Goal: Check status: Check status

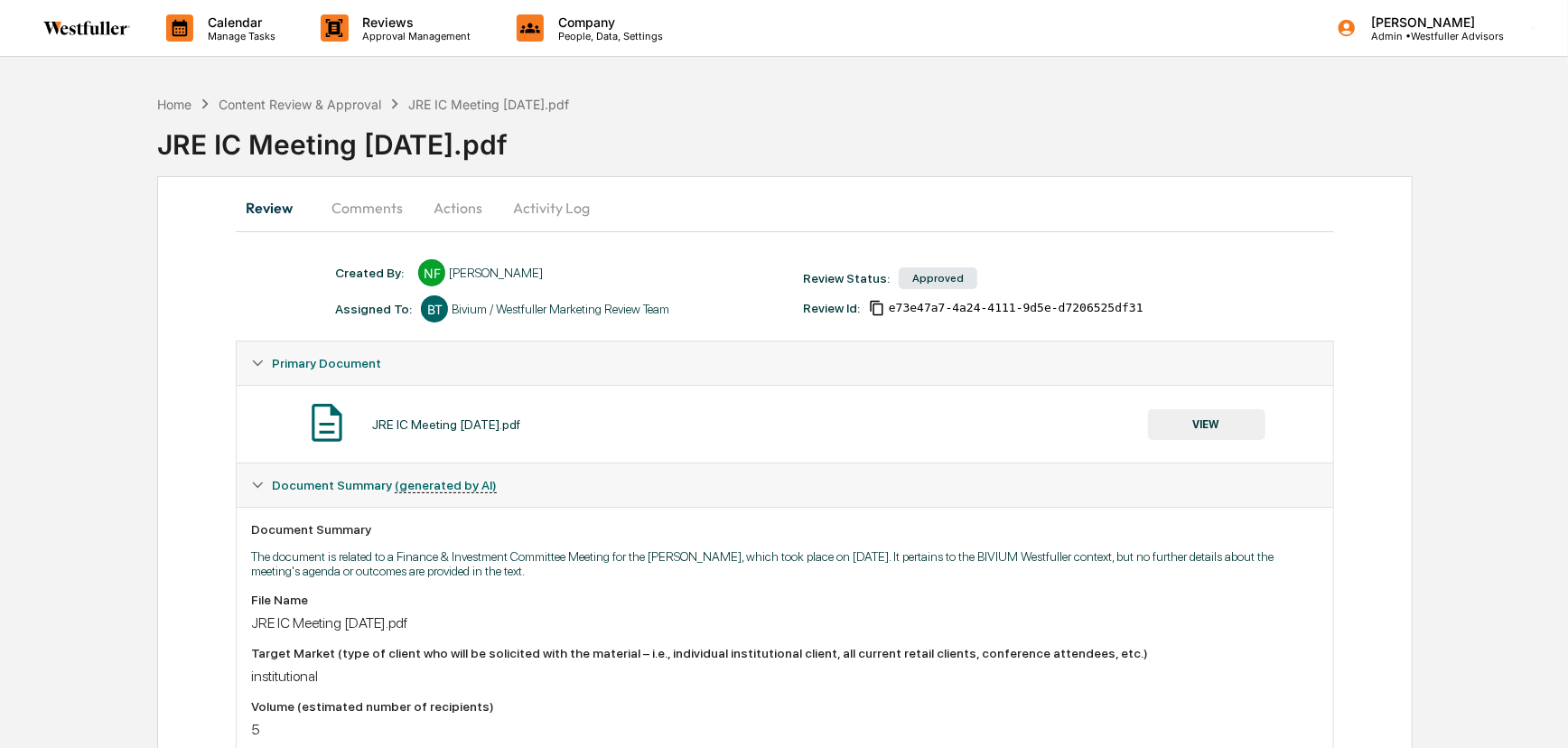
click at [1207, 429] on button "VIEW" at bounding box center [1207, 424] width 118 height 31
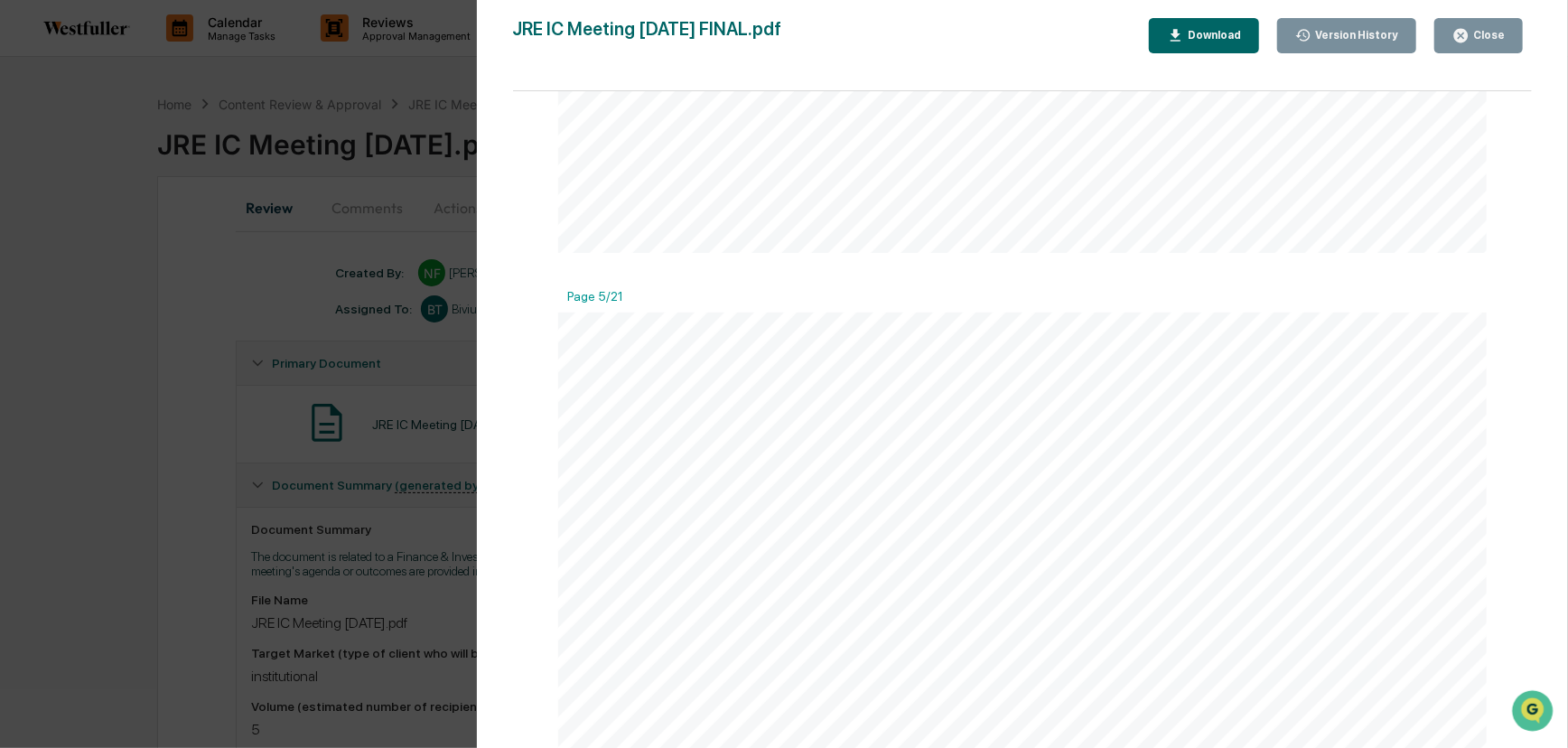
scroll to position [2134, 0]
click at [1361, 24] on button "Version History" at bounding box center [1347, 36] width 140 height 36
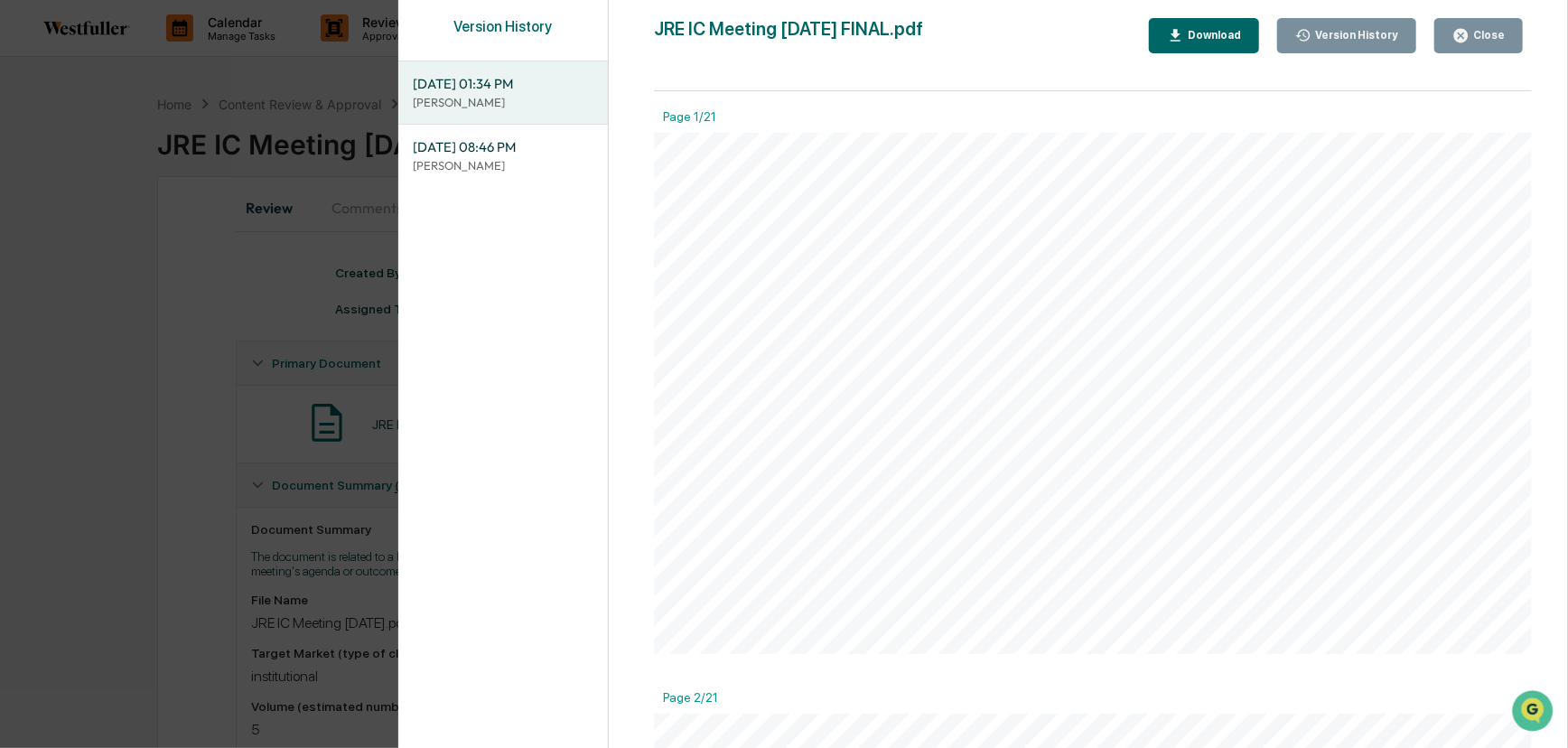
click at [222, 258] on div "Version History [DATE] 01:34 PM Neslihan Feradov [DATE] 08:46 PM Neslihan Ferad…" at bounding box center [784, 374] width 1568 height 748
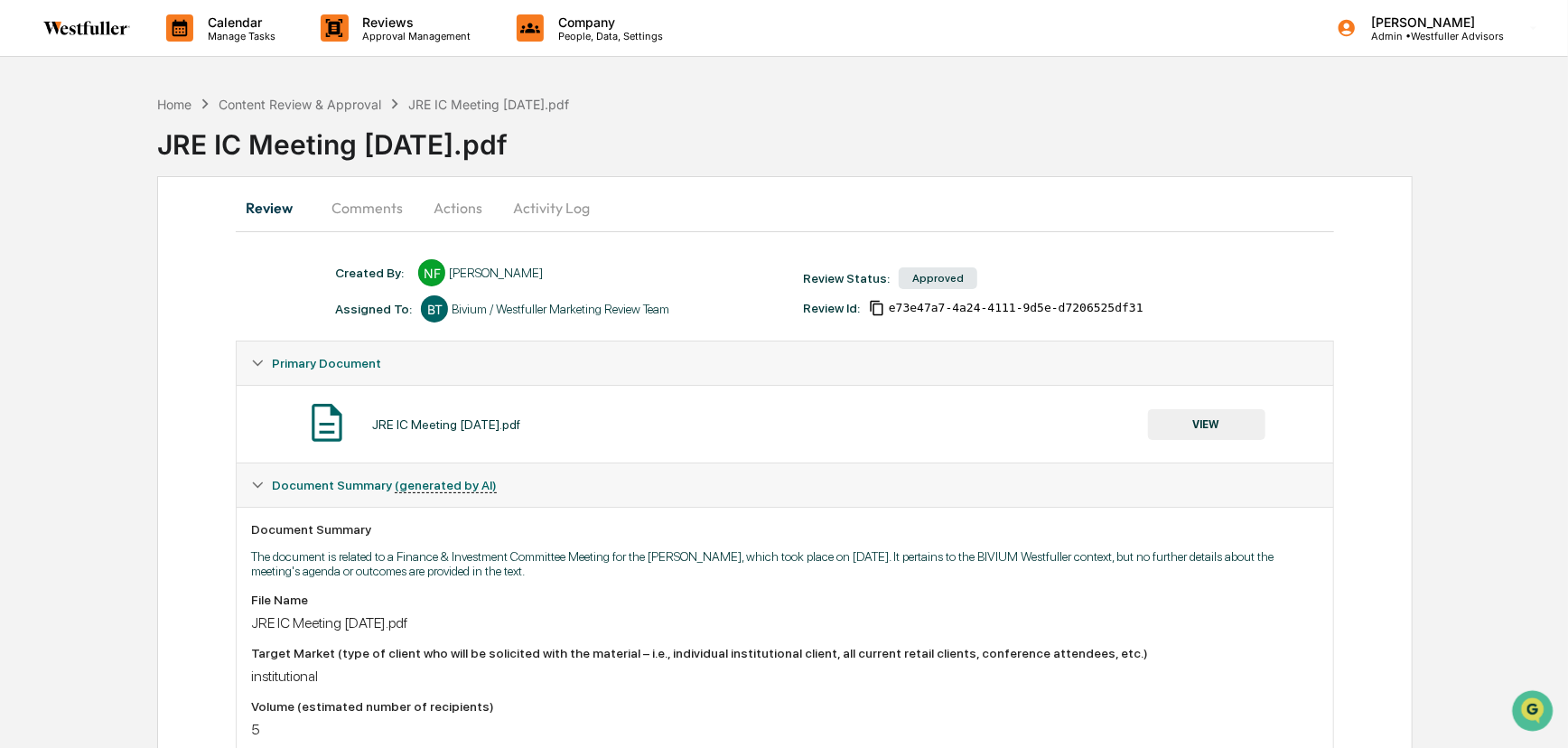
click at [370, 198] on button "Comments" at bounding box center [367, 207] width 100 height 43
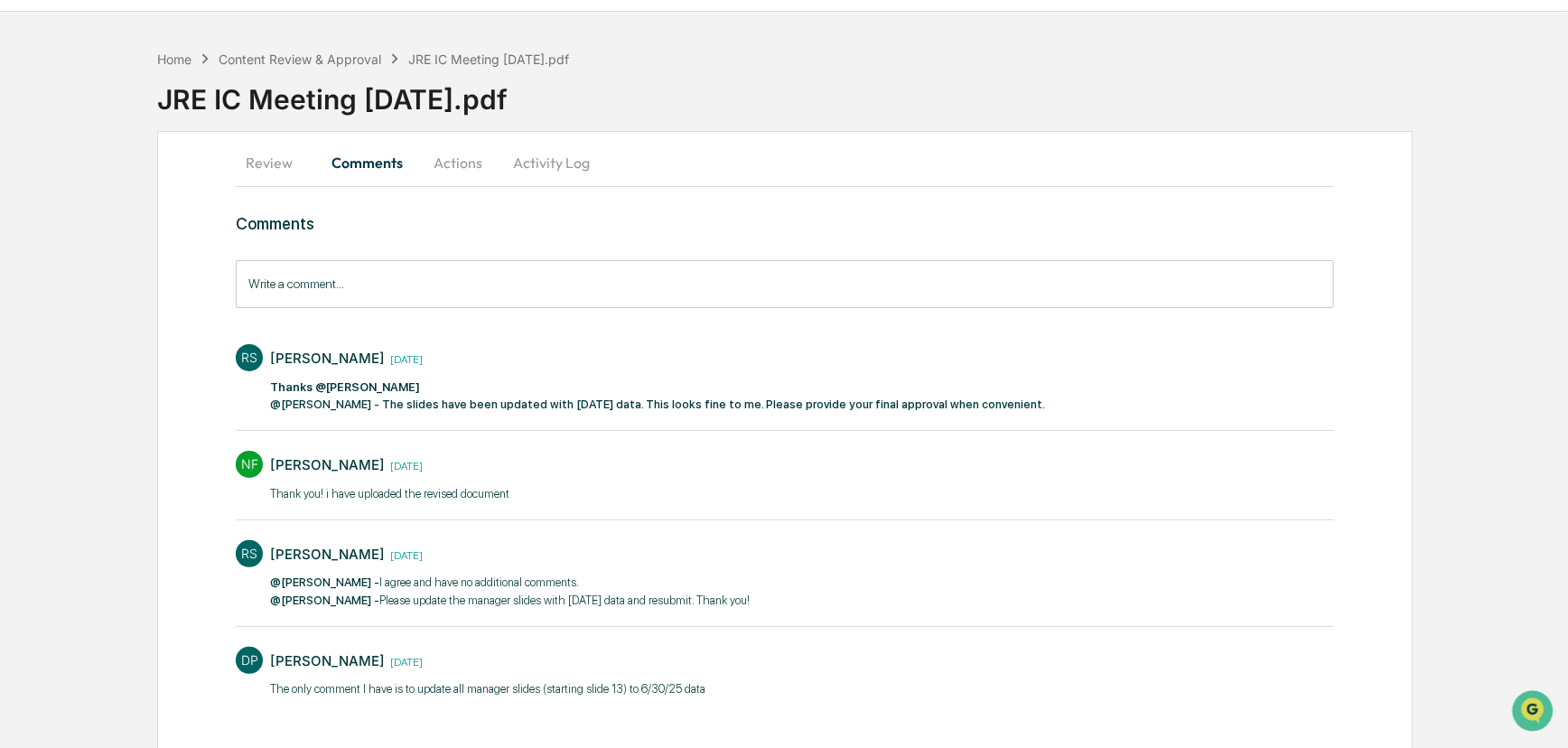
scroll to position [71, 0]
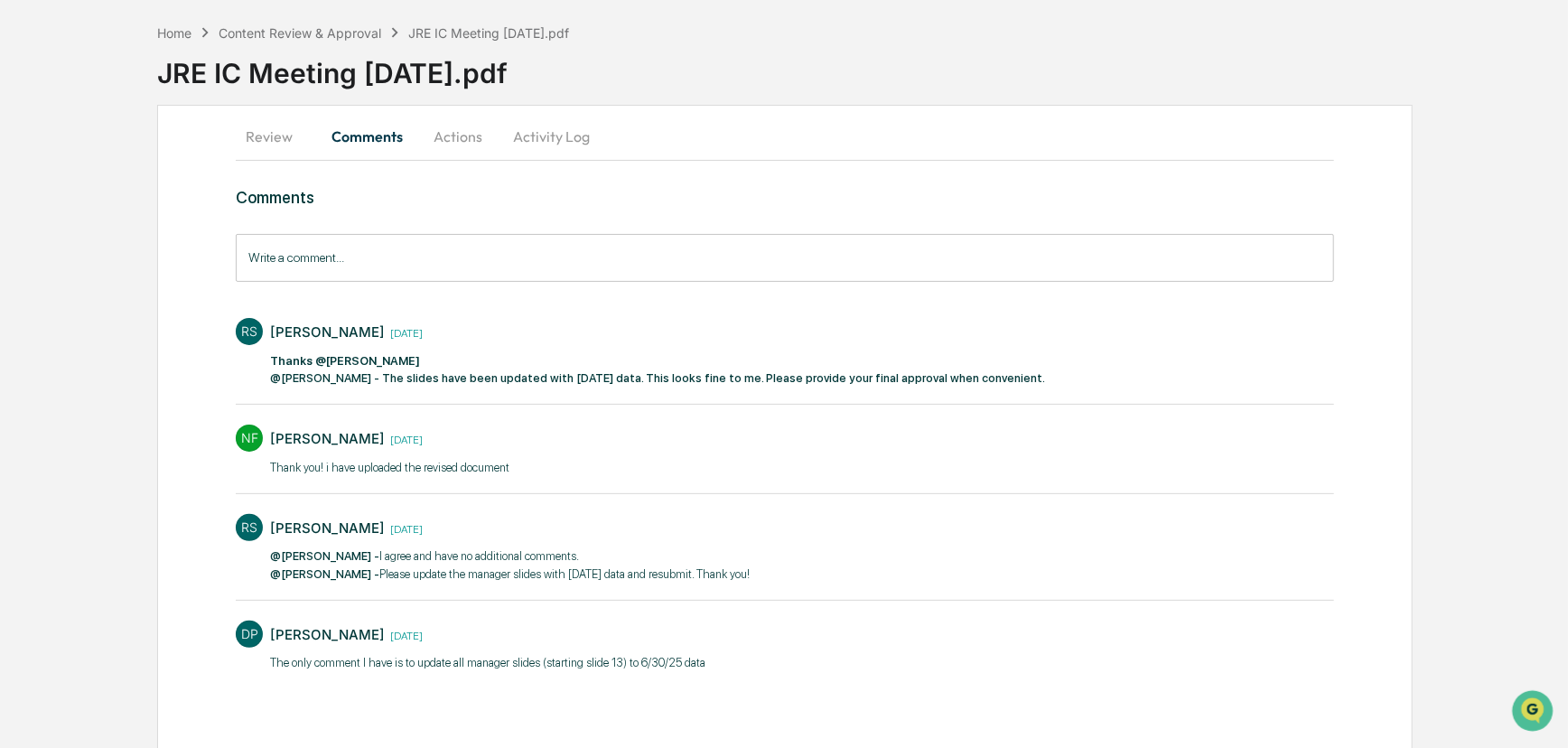
click at [281, 137] on button "Review" at bounding box center [276, 136] width 81 height 43
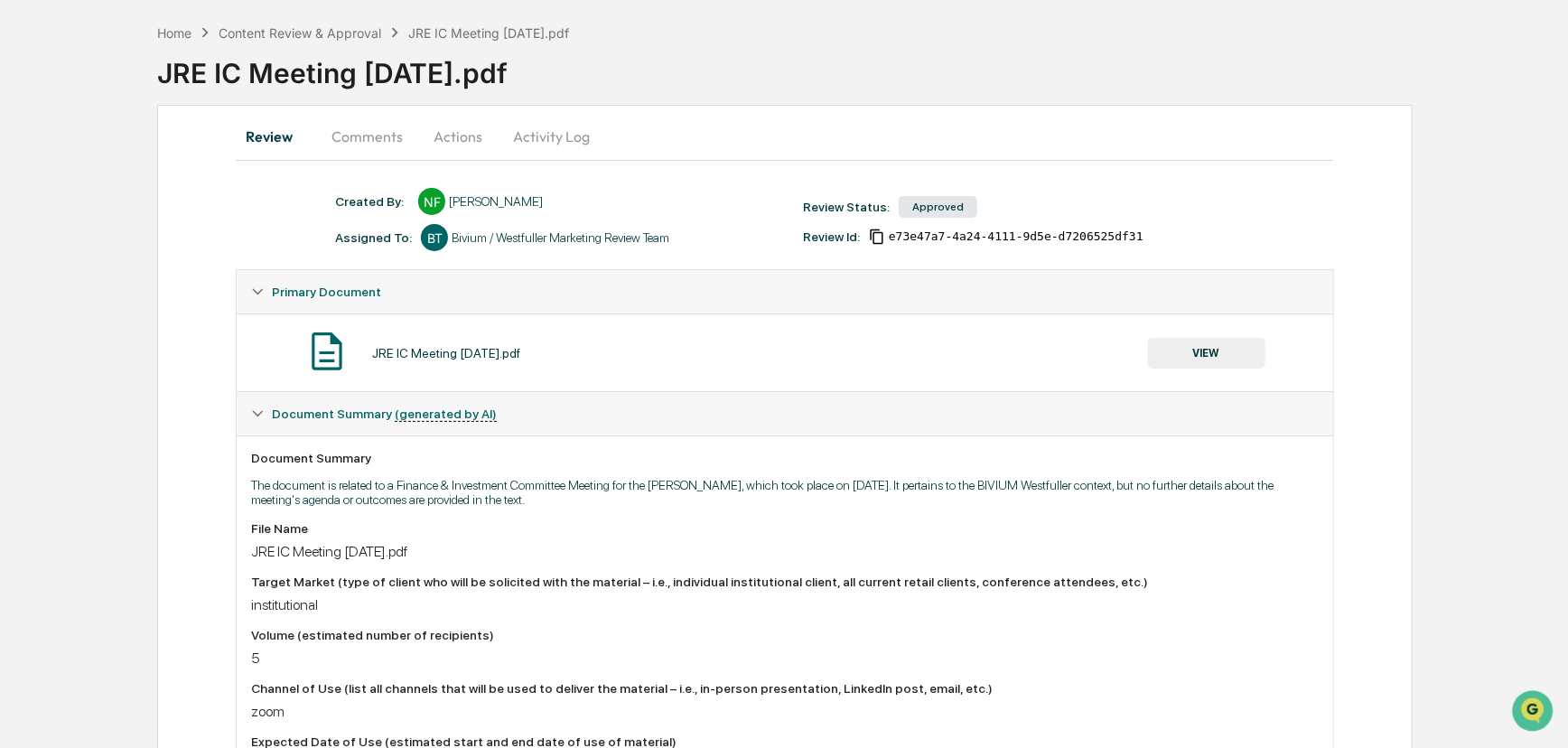
click at [1204, 345] on button "VIEW" at bounding box center [1207, 353] width 118 height 31
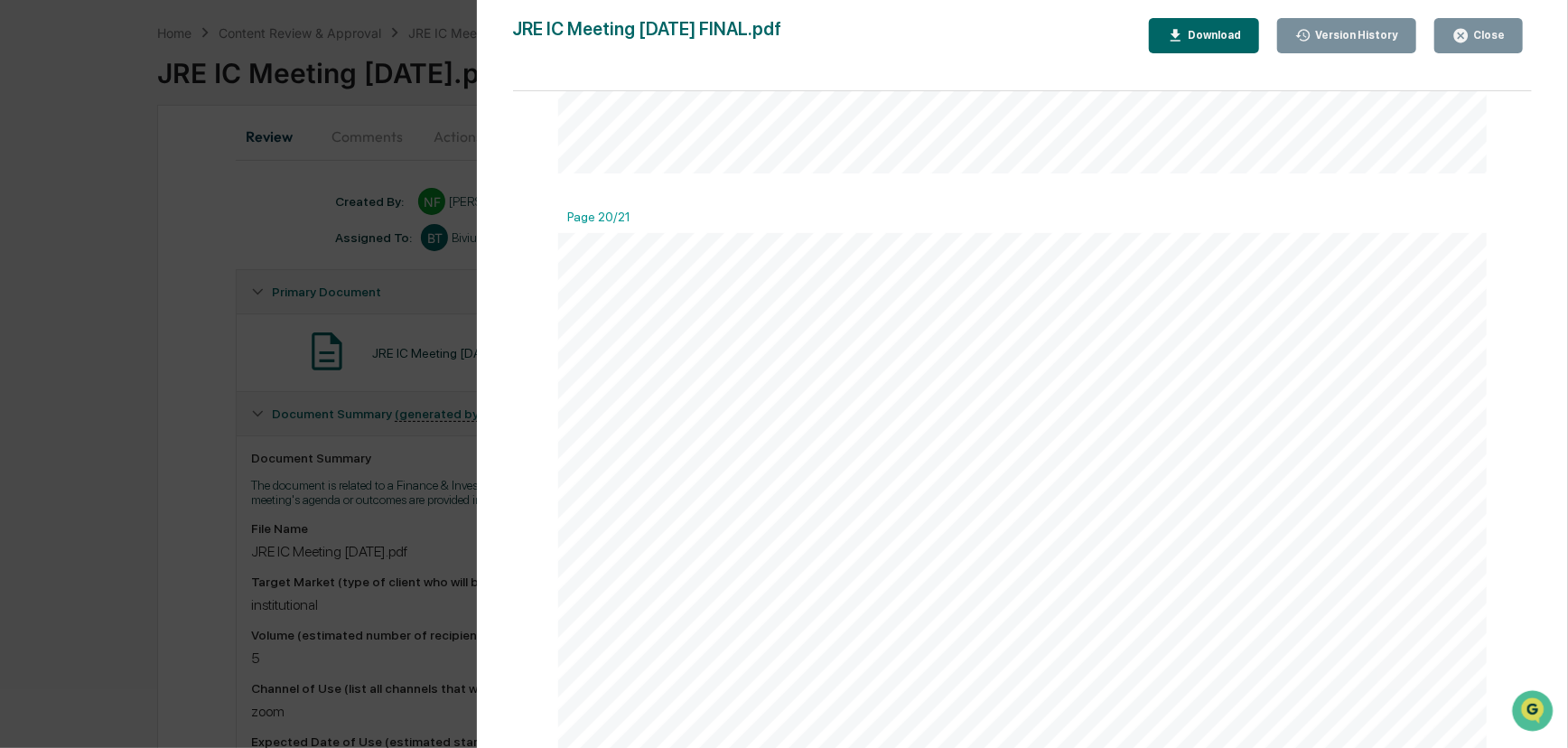
scroll to position [11245, 0]
click at [231, 432] on div "Version History [DATE] 01:34 PM Neslihan Feradov [DATE] 08:46 PM Neslihan Ferad…" at bounding box center [784, 374] width 1568 height 748
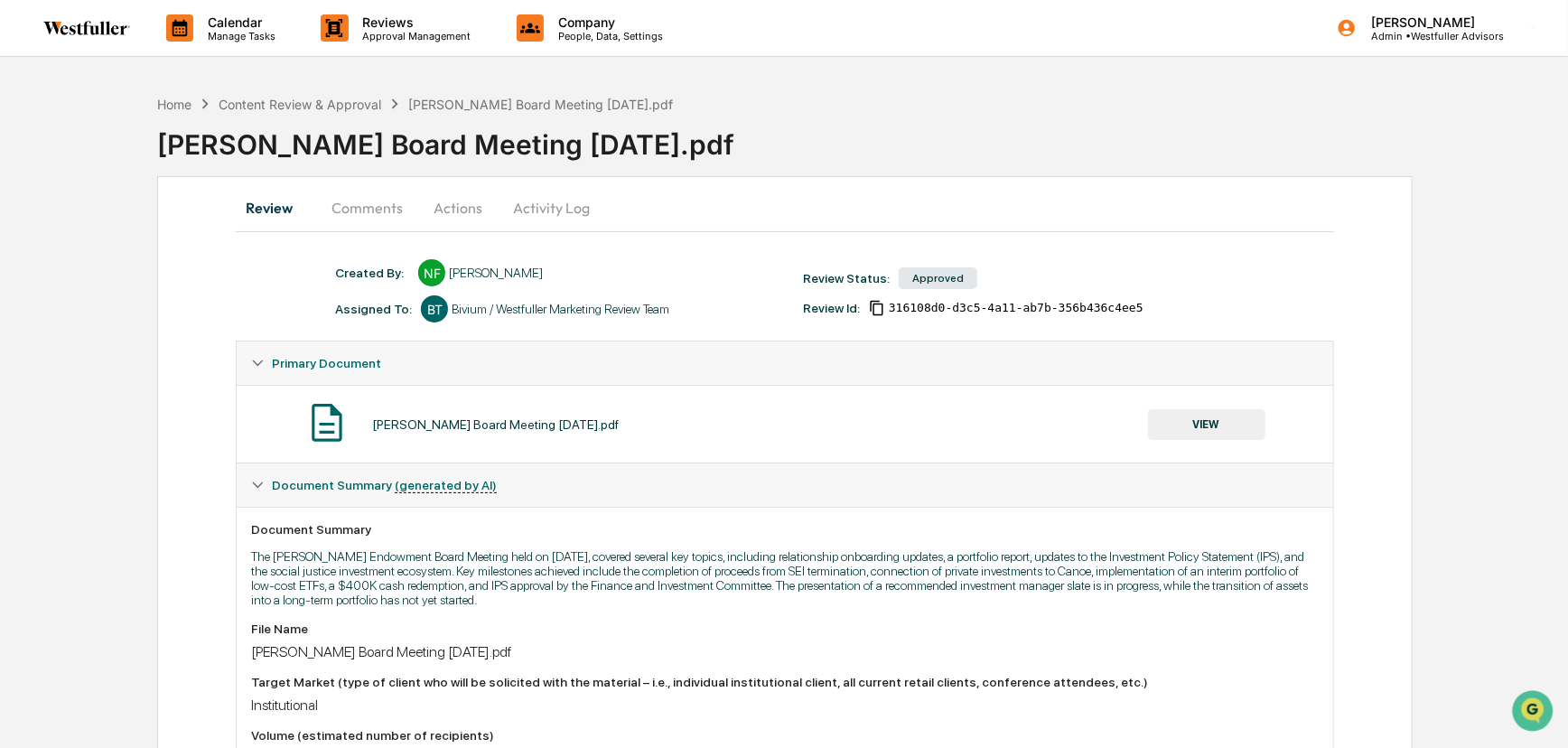
click at [1208, 423] on button "VIEW" at bounding box center [1207, 424] width 118 height 31
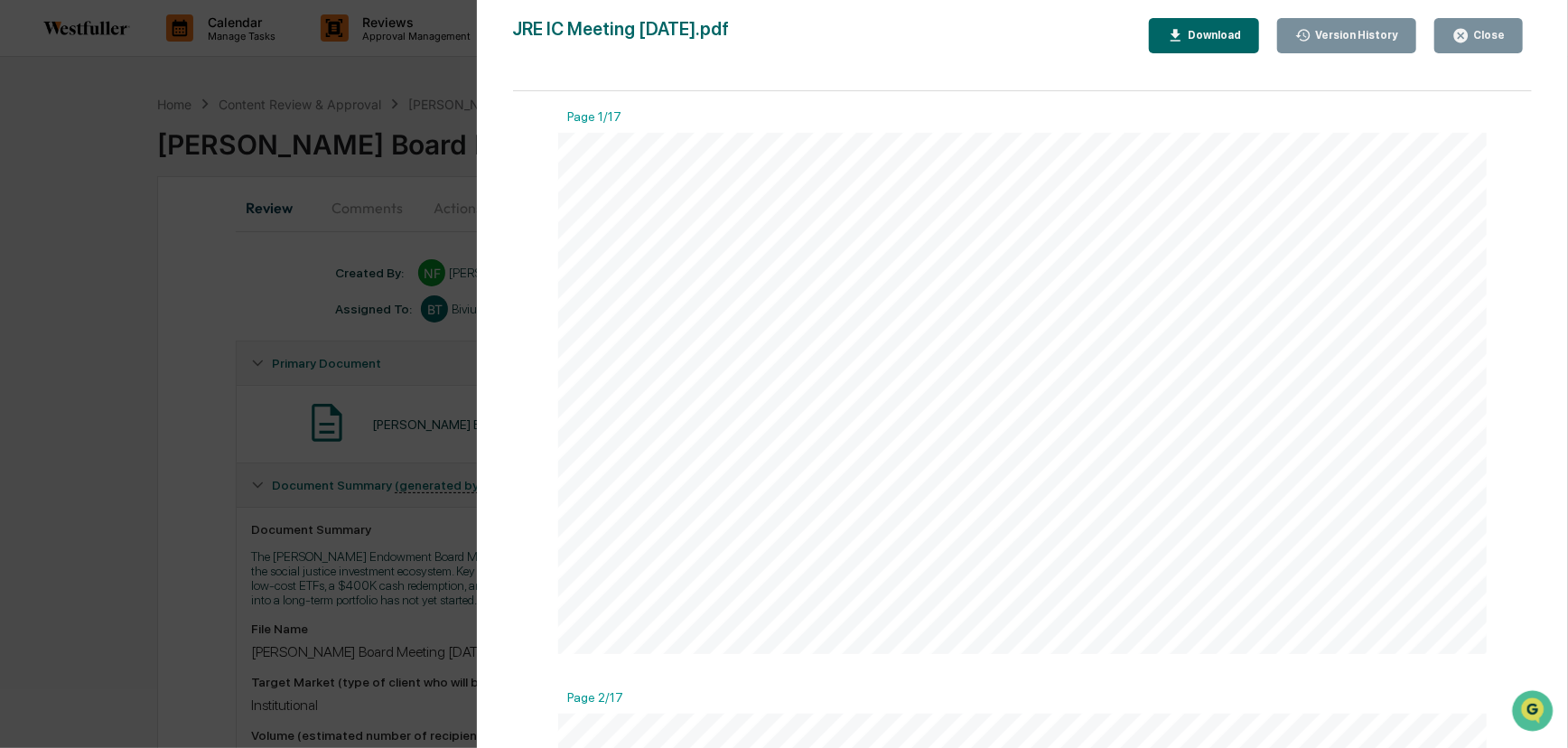
click at [1369, 32] on div "Version History" at bounding box center [1355, 35] width 87 height 13
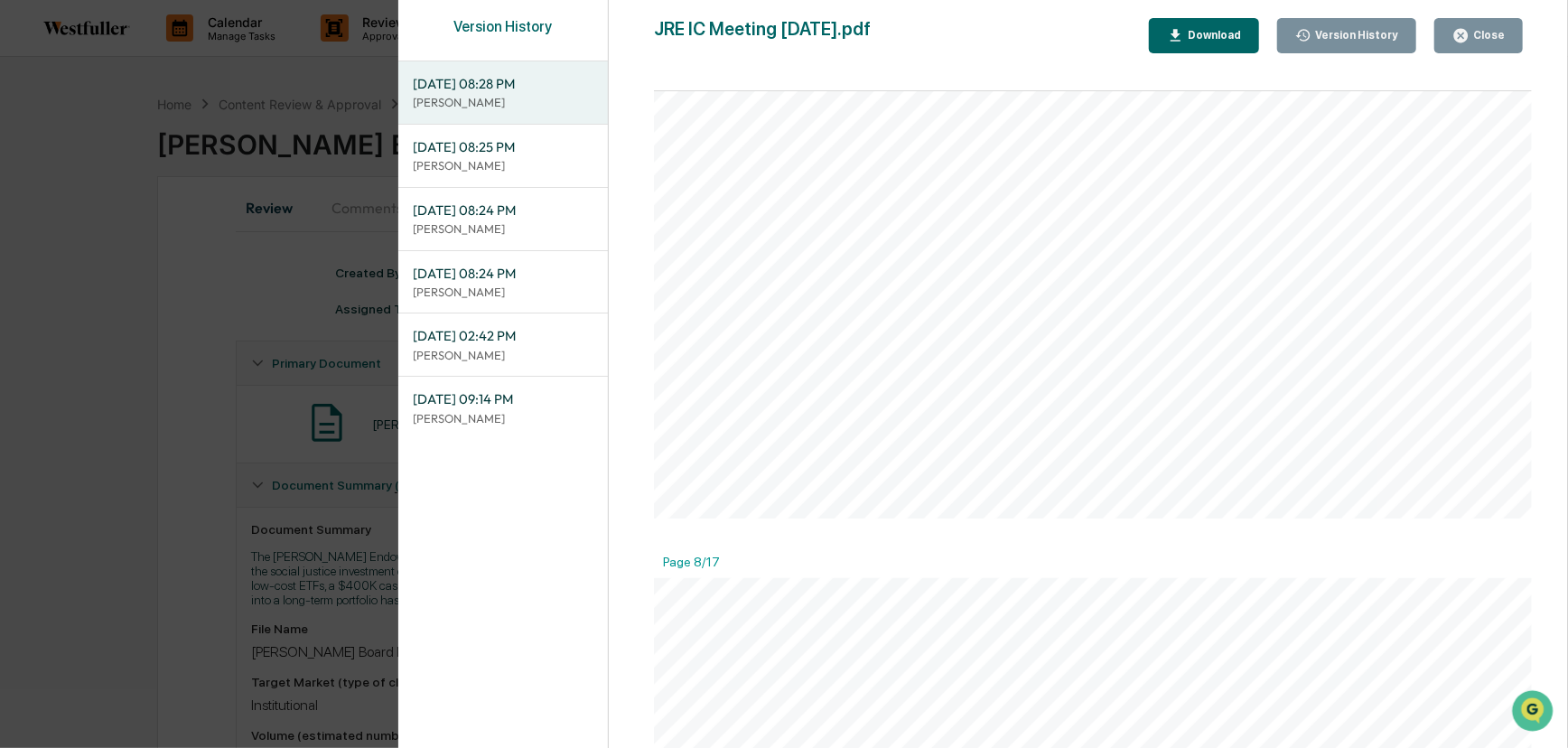
scroll to position [3327, 0]
click at [197, 333] on div "Version History 06/09/2025, 08:28 PM Neslihan Feradov 06/09/2025, 08:25 PM Nesl…" at bounding box center [784, 374] width 1568 height 748
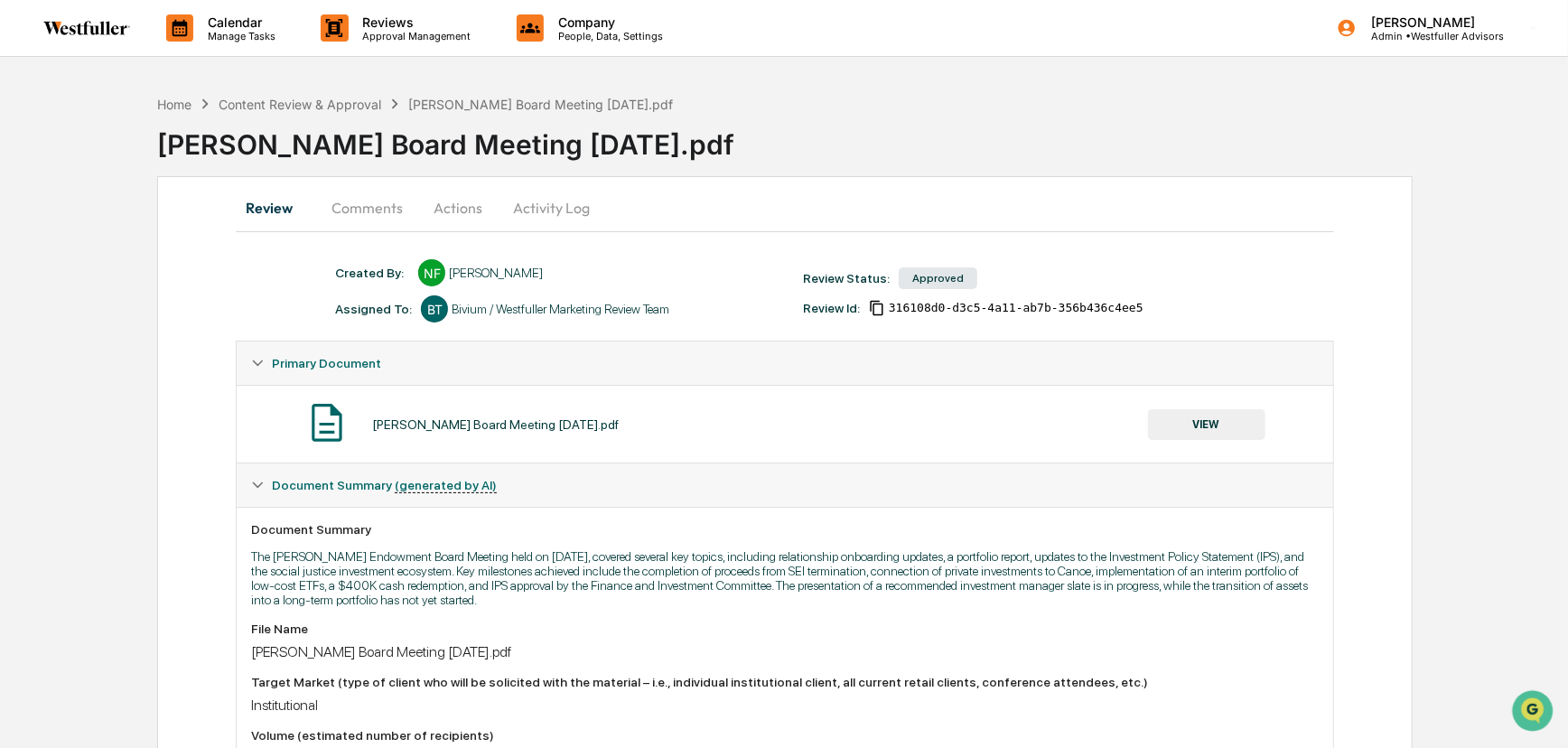
click at [356, 203] on button "Comments" at bounding box center [367, 207] width 100 height 43
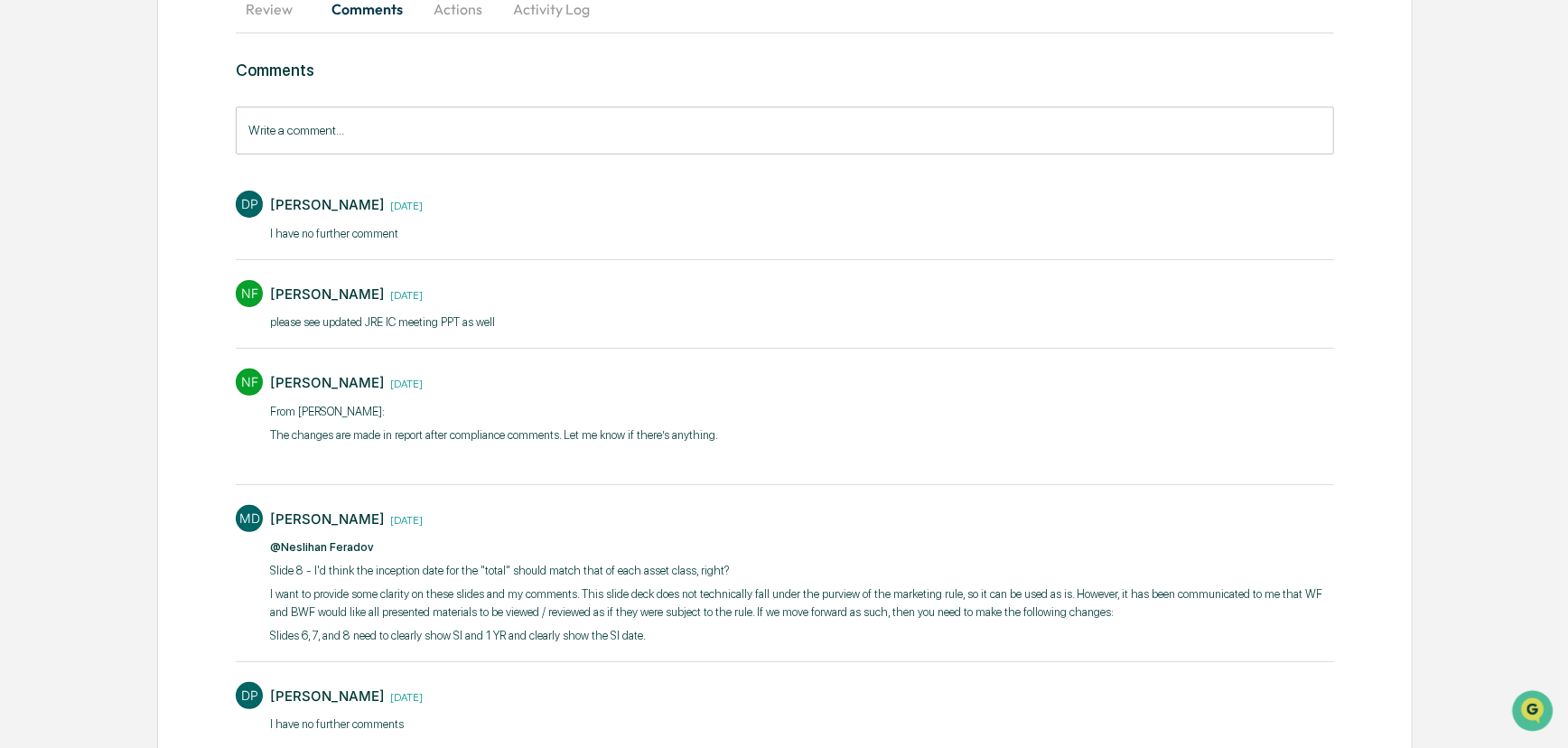
scroll to position [0, 0]
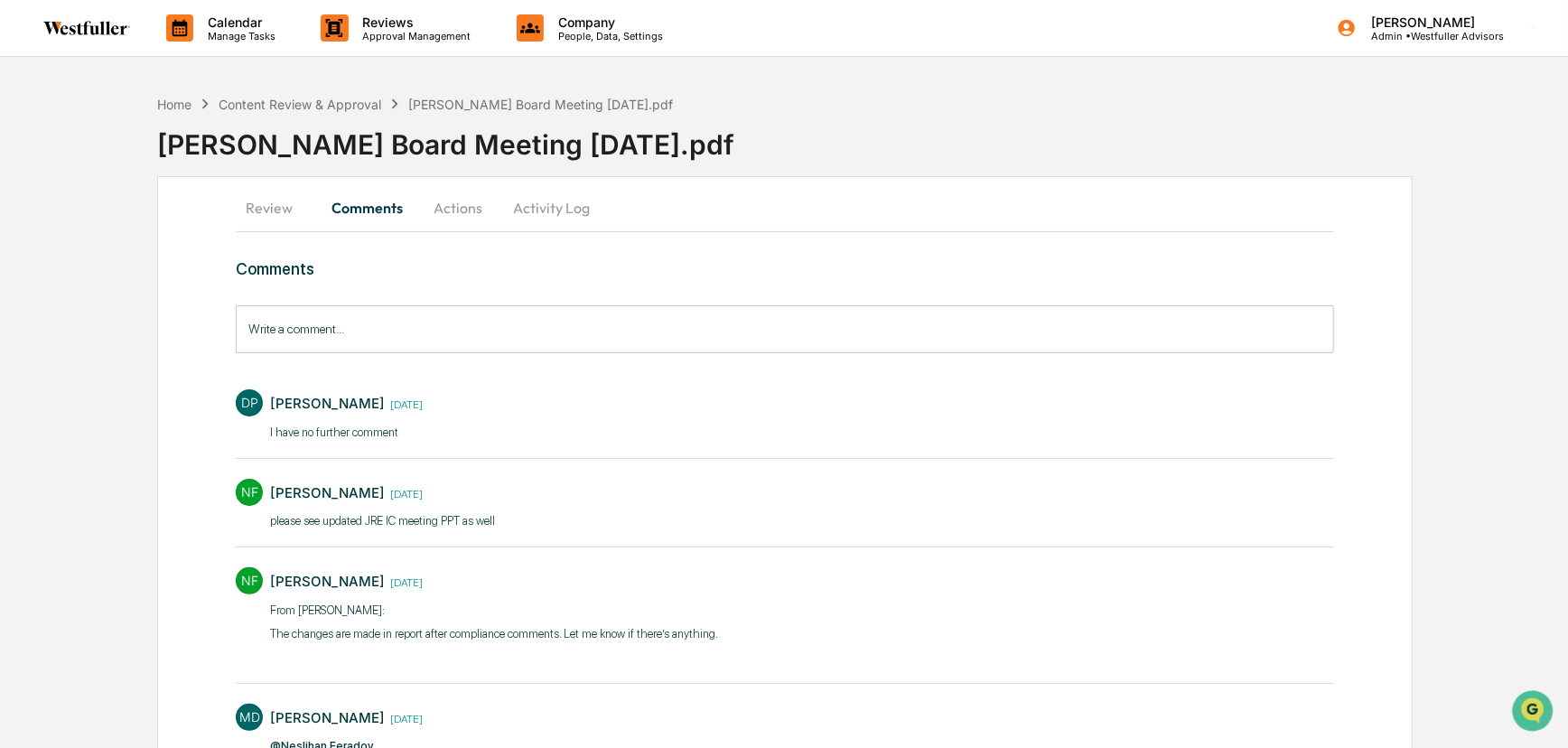
click at [267, 207] on button "Review" at bounding box center [276, 207] width 81 height 43
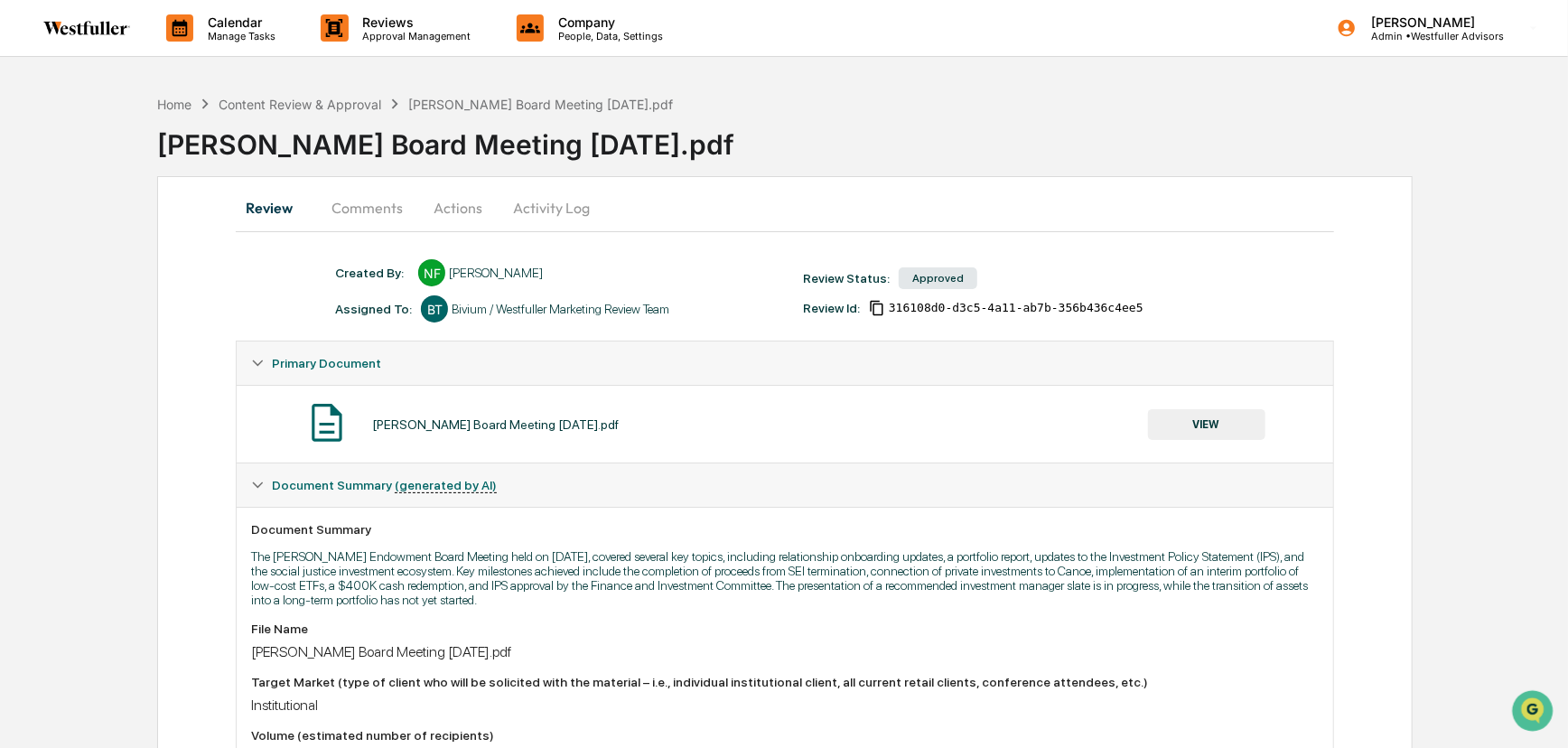
click at [1200, 421] on button "VIEW" at bounding box center [1207, 424] width 118 height 31
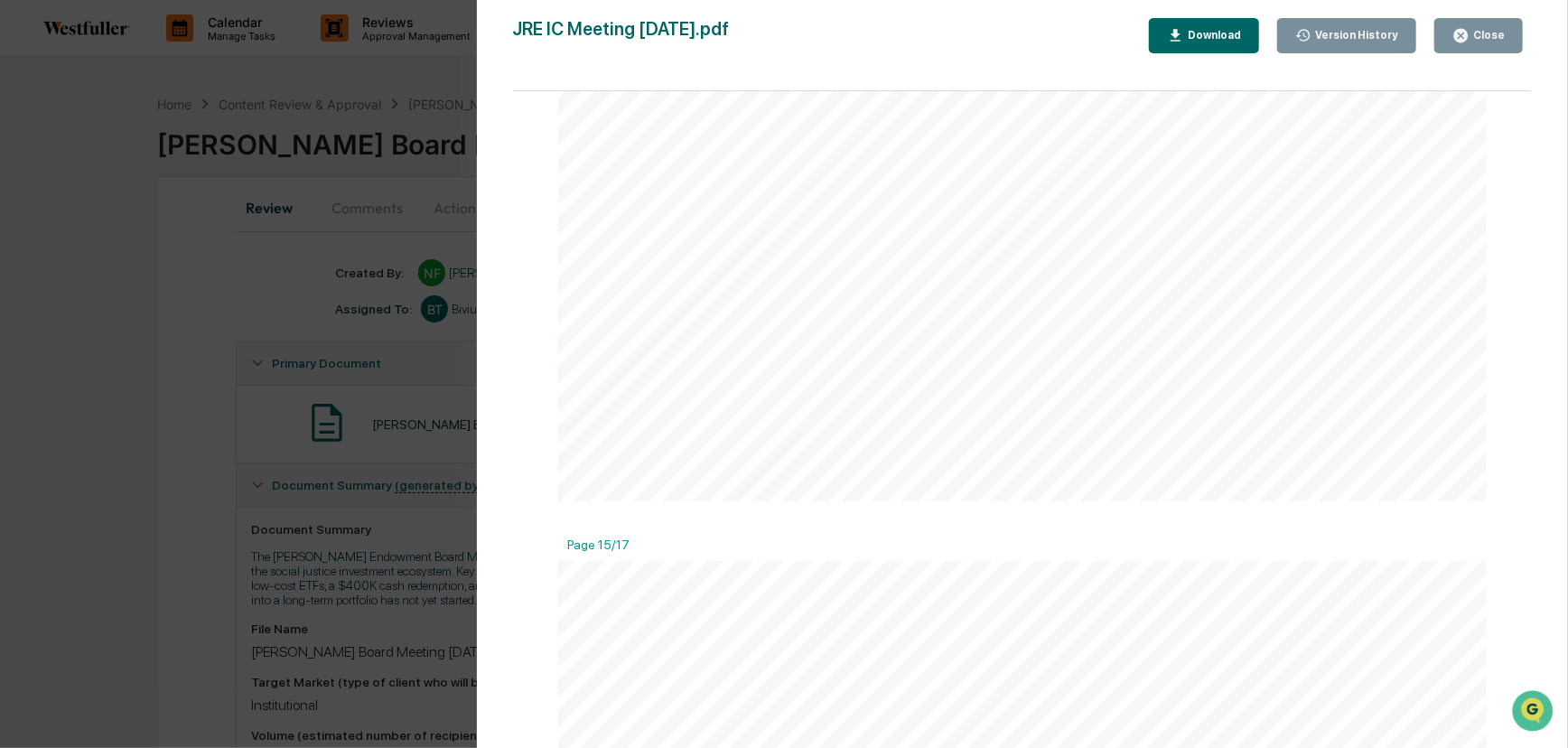
scroll to position [7716, 0]
